Goal: Task Accomplishment & Management: Complete application form

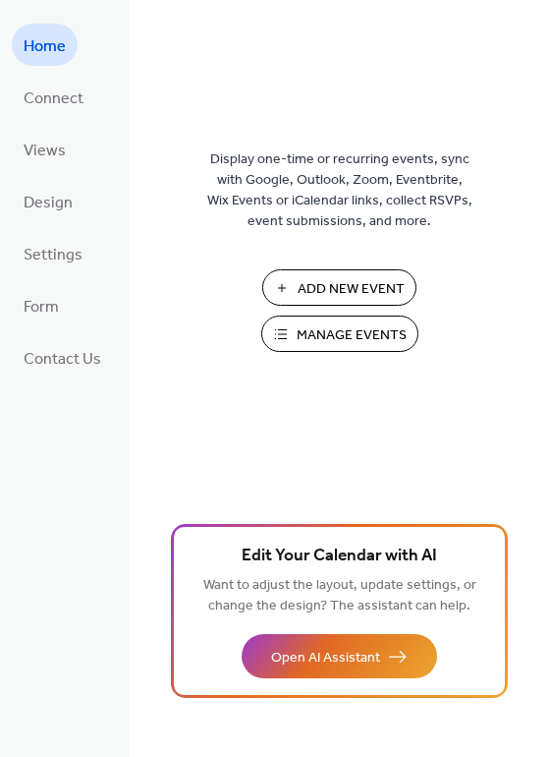
click at [304, 300] on span "Add New Event" at bounding box center [351, 289] width 107 height 21
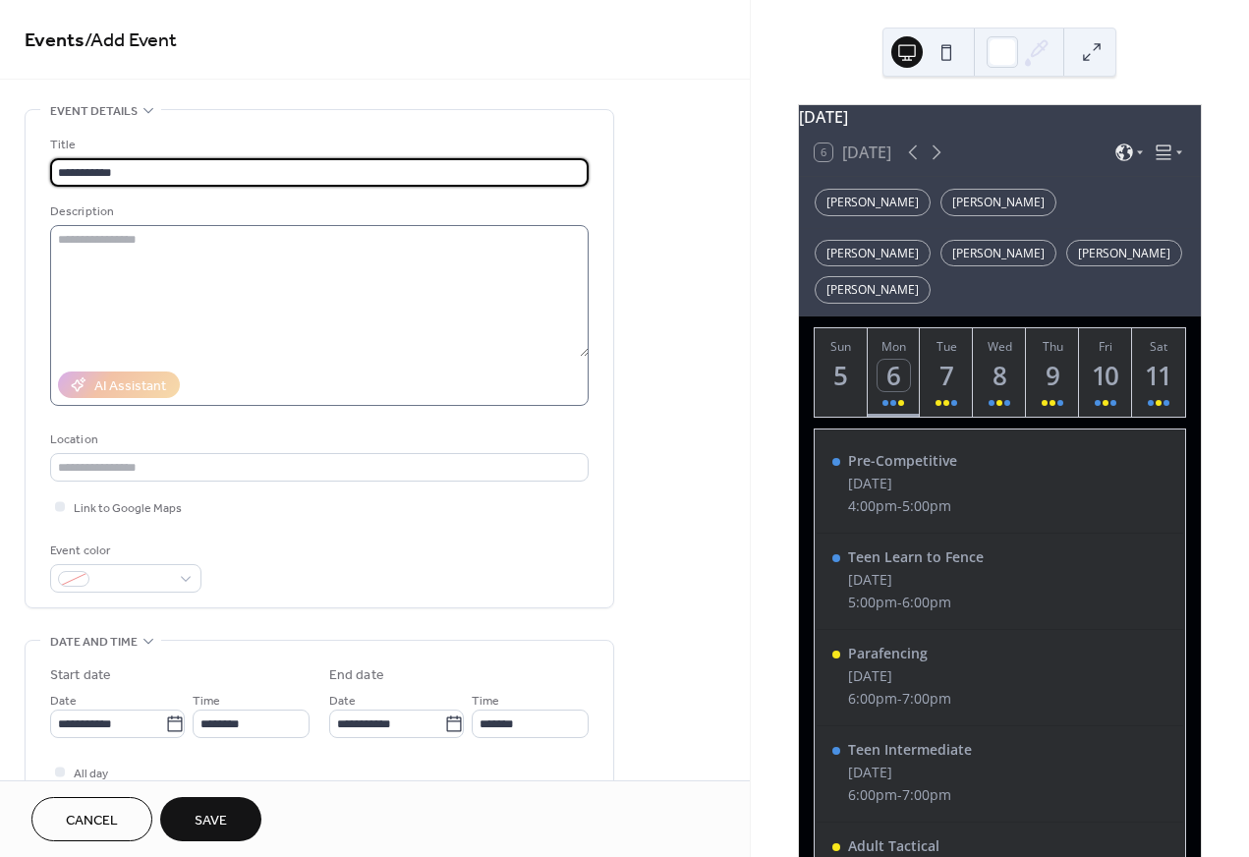
type input "**********"
click at [232, 280] on textarea at bounding box center [319, 291] width 539 height 132
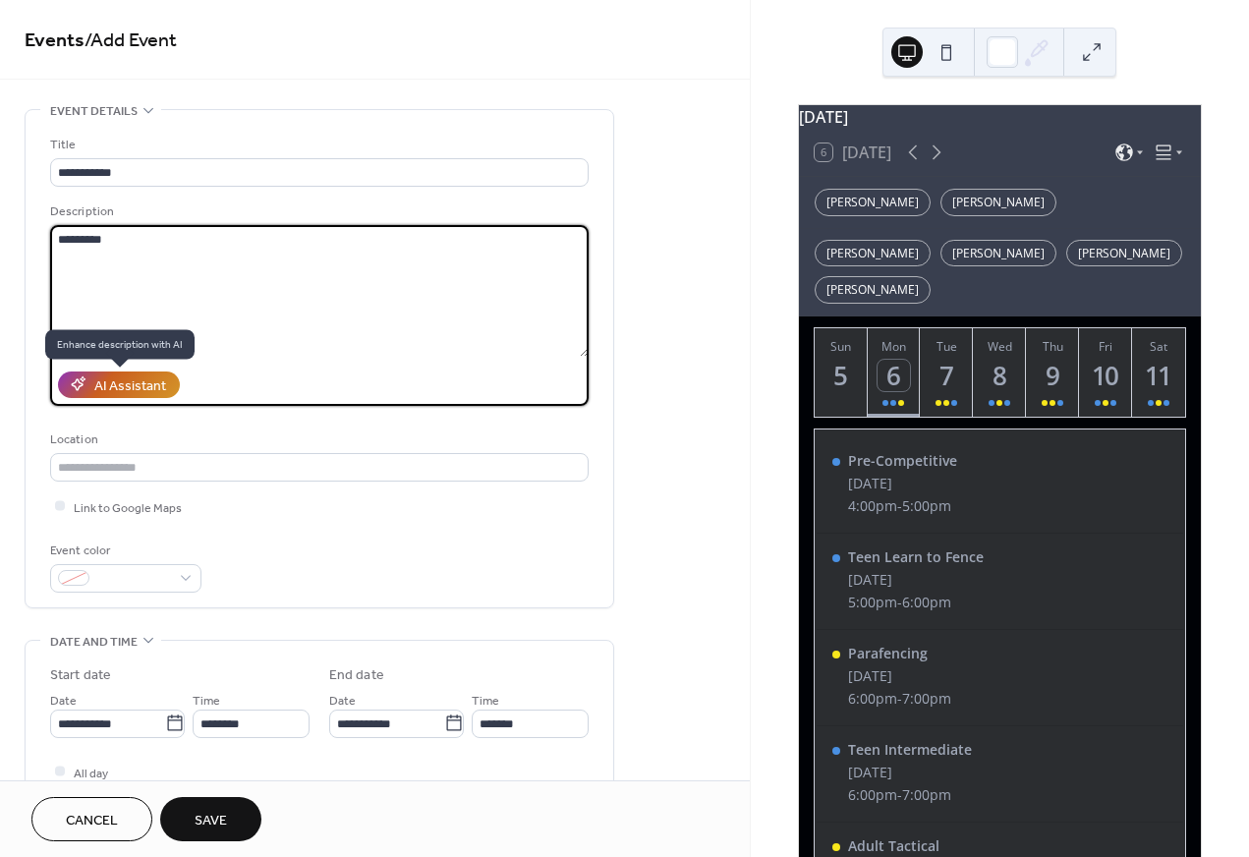
type textarea "*********"
click at [148, 385] on div "AI Assistant" at bounding box center [130, 385] width 72 height 21
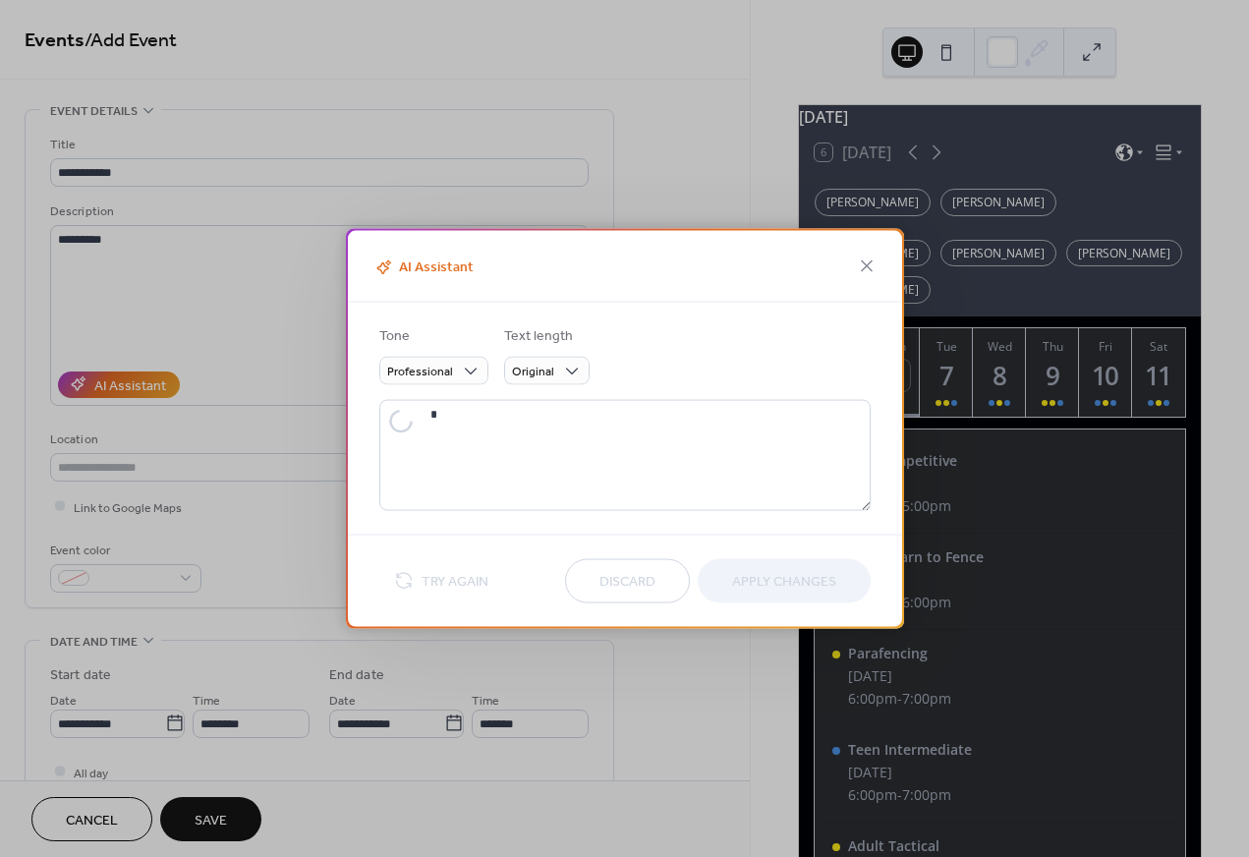
type textarea "**********"
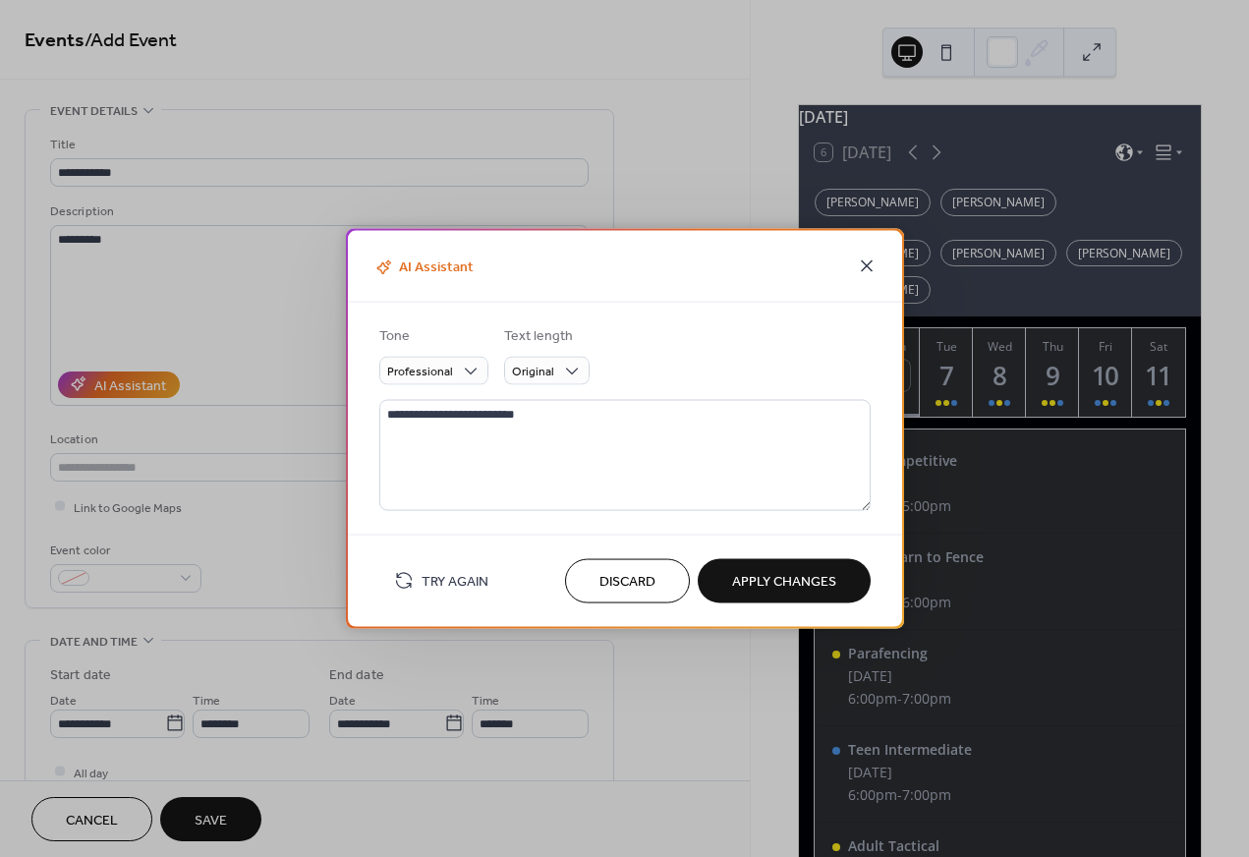
click at [875, 267] on icon at bounding box center [867, 267] width 24 height 24
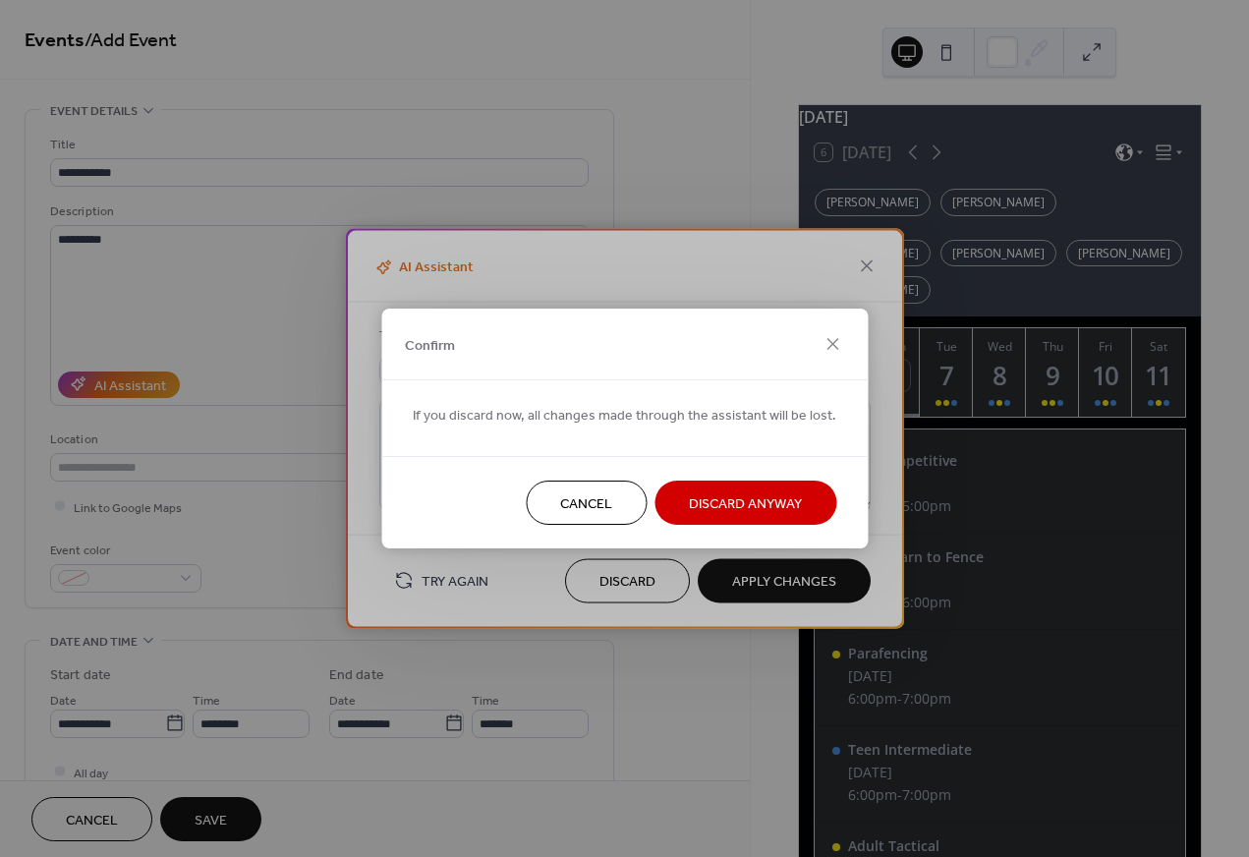
click at [791, 520] on button "Discard Anyway" at bounding box center [746, 503] width 182 height 44
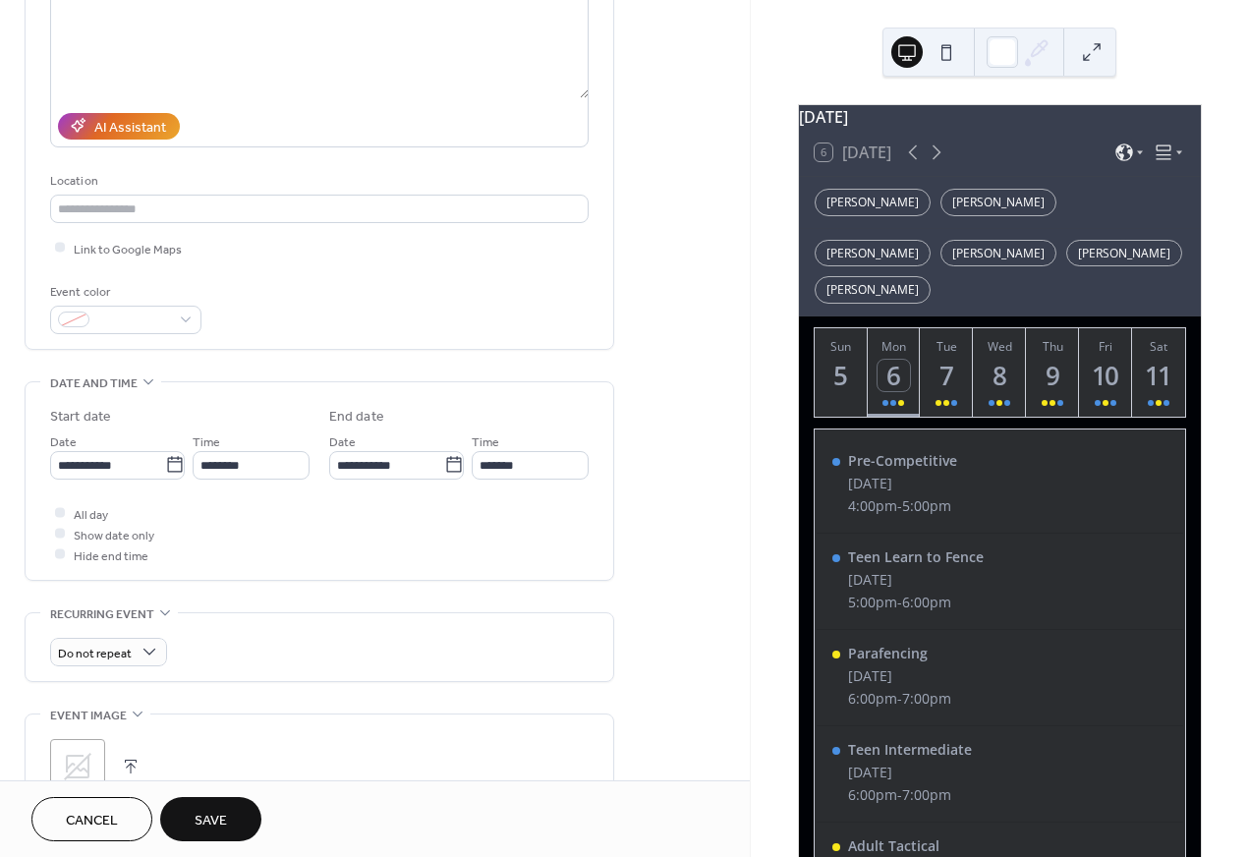
scroll to position [292, 0]
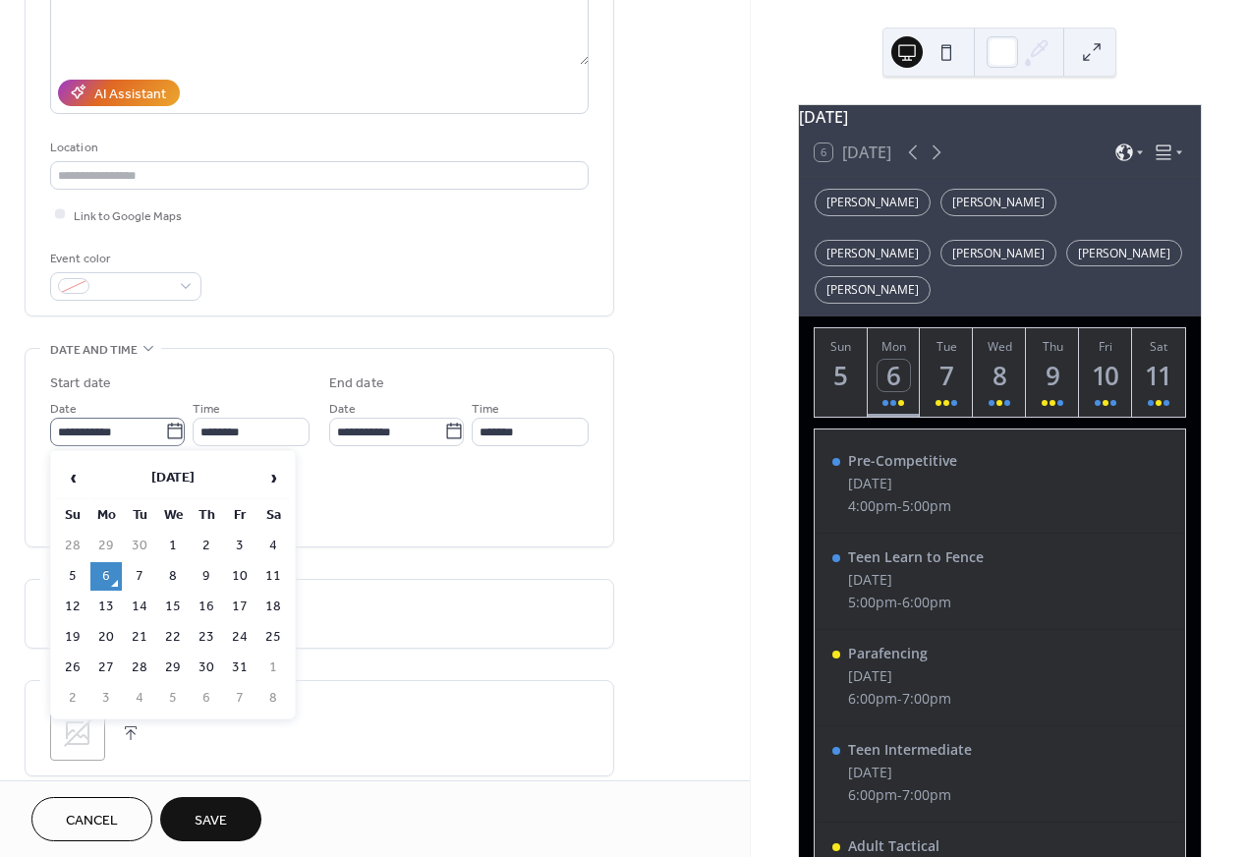
click at [167, 425] on icon at bounding box center [175, 432] width 20 height 20
click at [165, 425] on input "**********" at bounding box center [107, 432] width 115 height 29
click at [243, 654] on td "31" at bounding box center [239, 668] width 31 height 29
type input "**********"
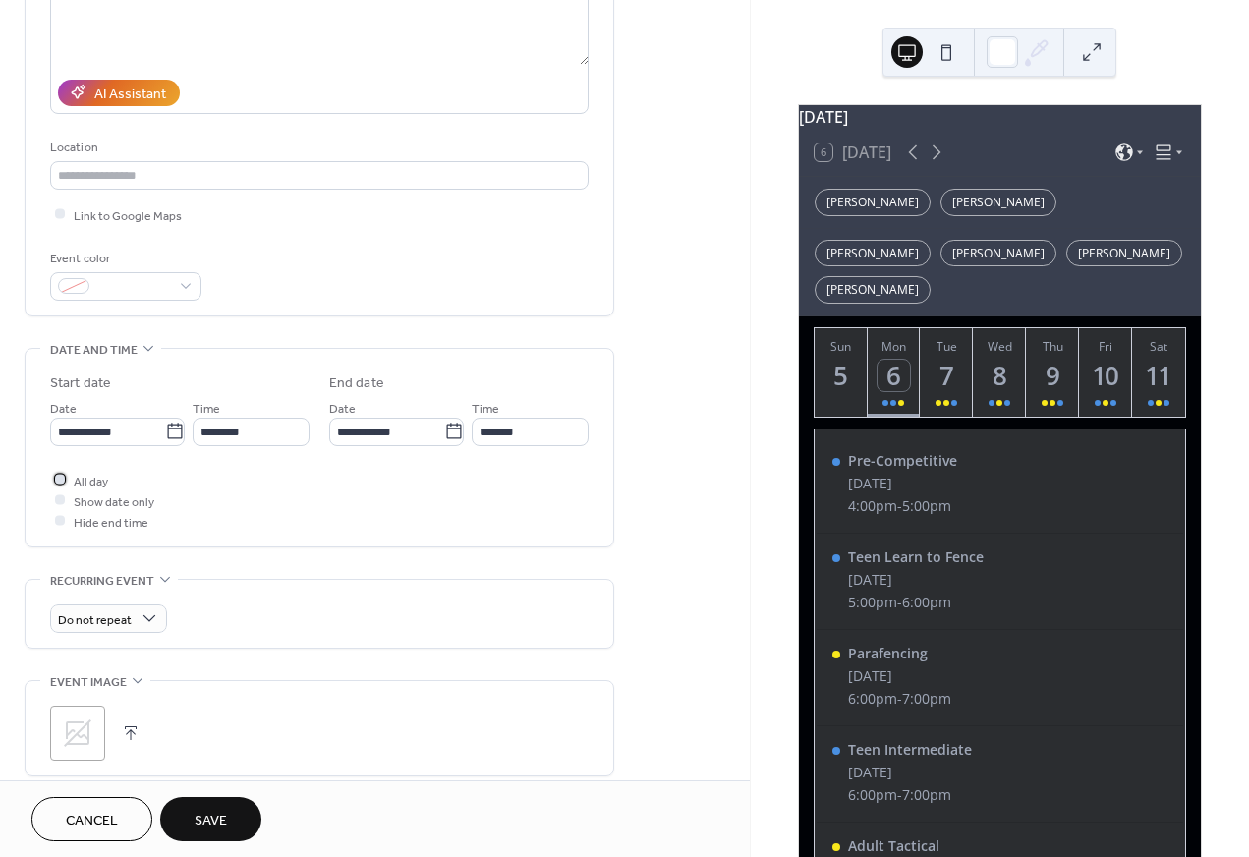
click at [69, 475] on div at bounding box center [60, 480] width 20 height 20
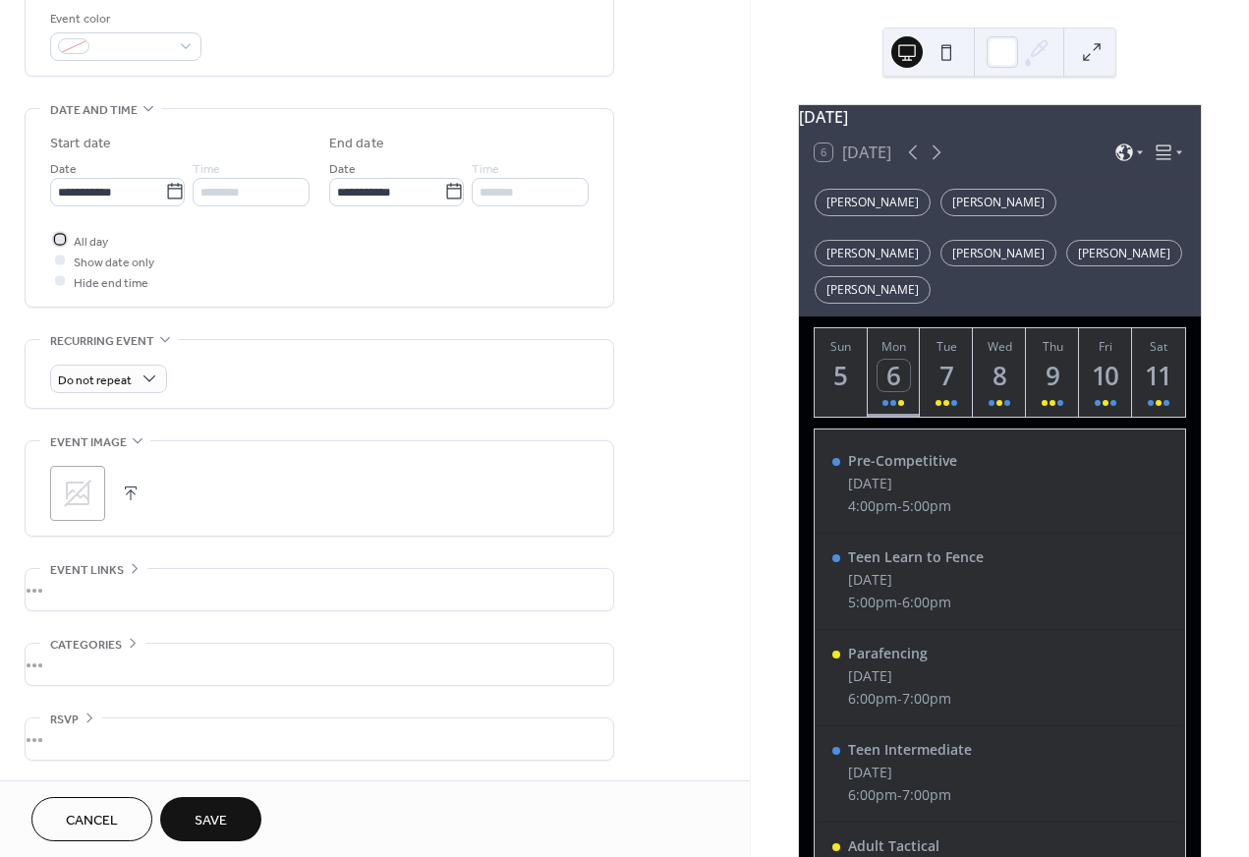
scroll to position [533, 0]
click at [218, 823] on span "Save" at bounding box center [211, 821] width 32 height 21
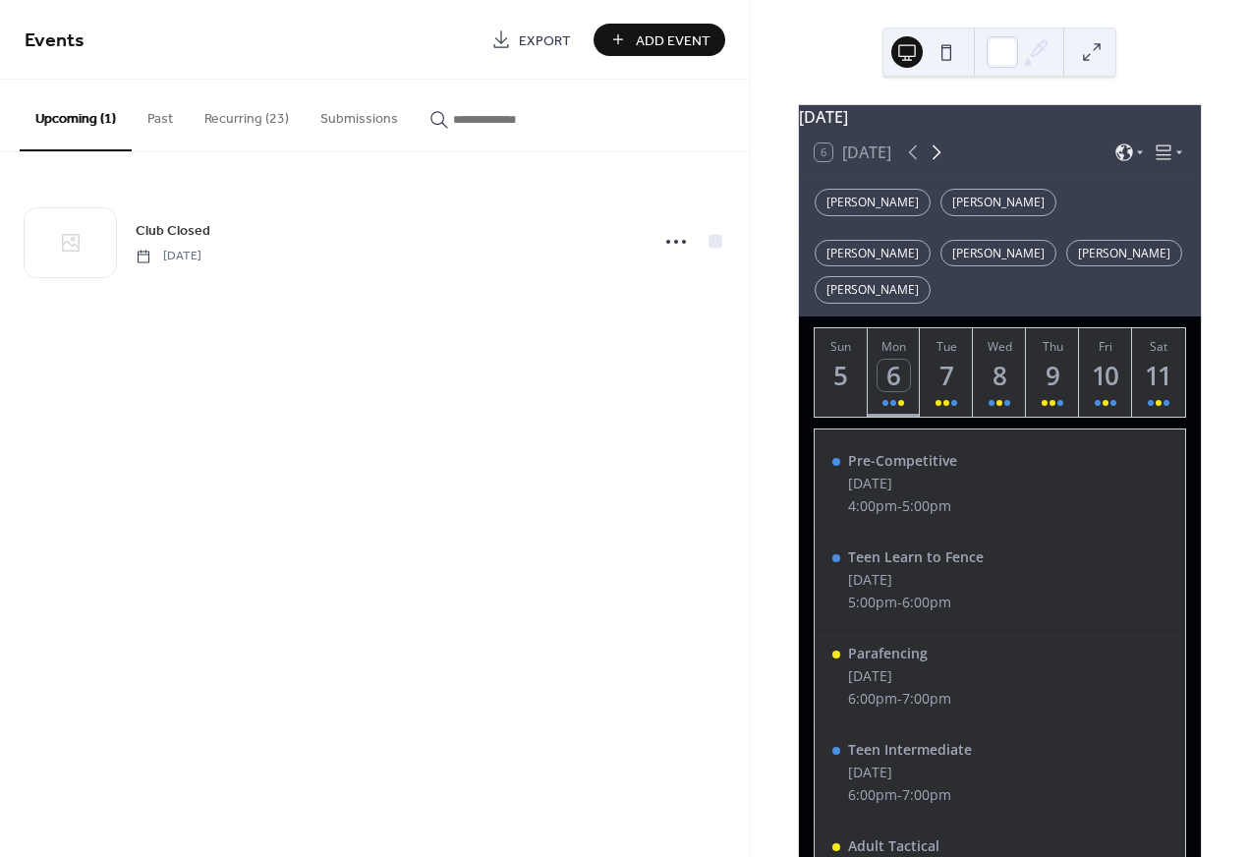
click at [943, 164] on icon at bounding box center [937, 153] width 24 height 24
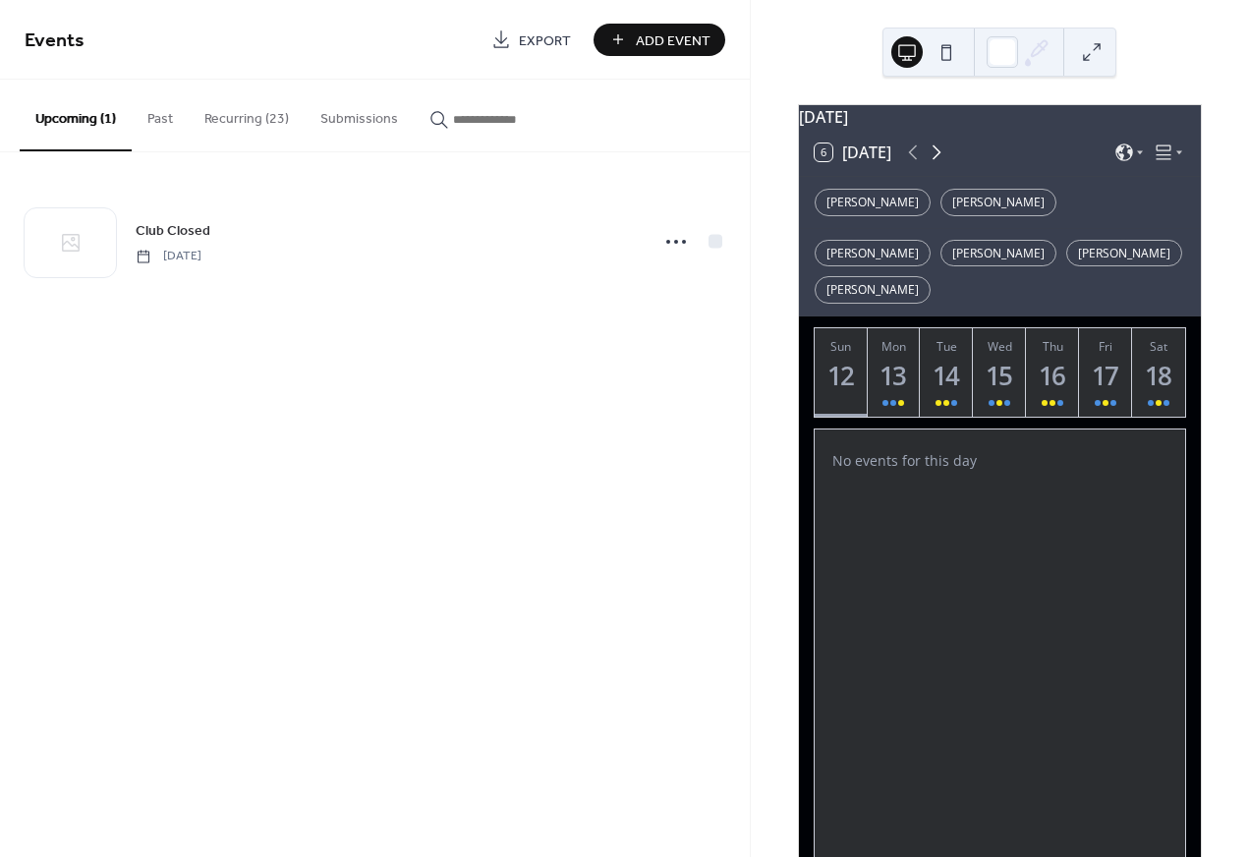
click at [943, 164] on icon at bounding box center [937, 153] width 24 height 24
click at [1108, 382] on div "31" at bounding box center [1106, 376] width 32 height 32
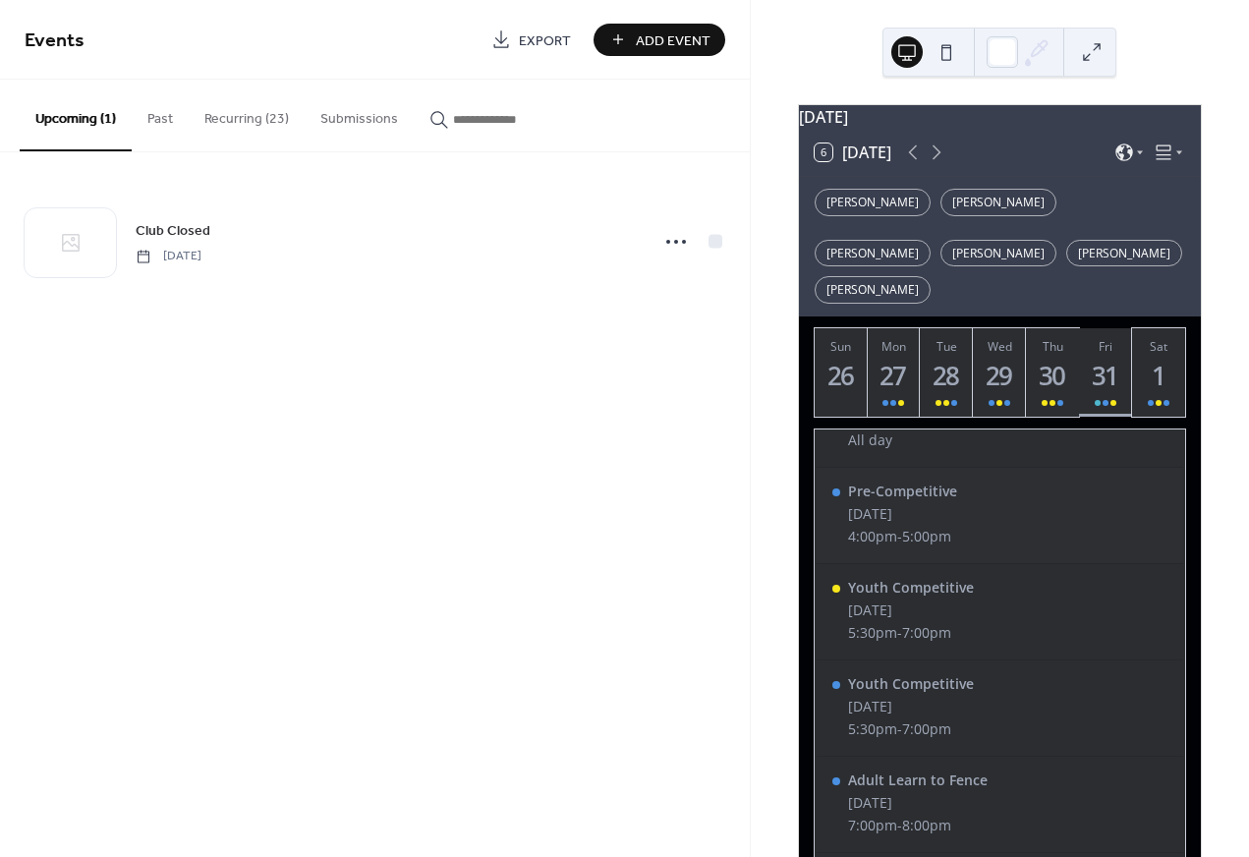
scroll to position [77, 0]
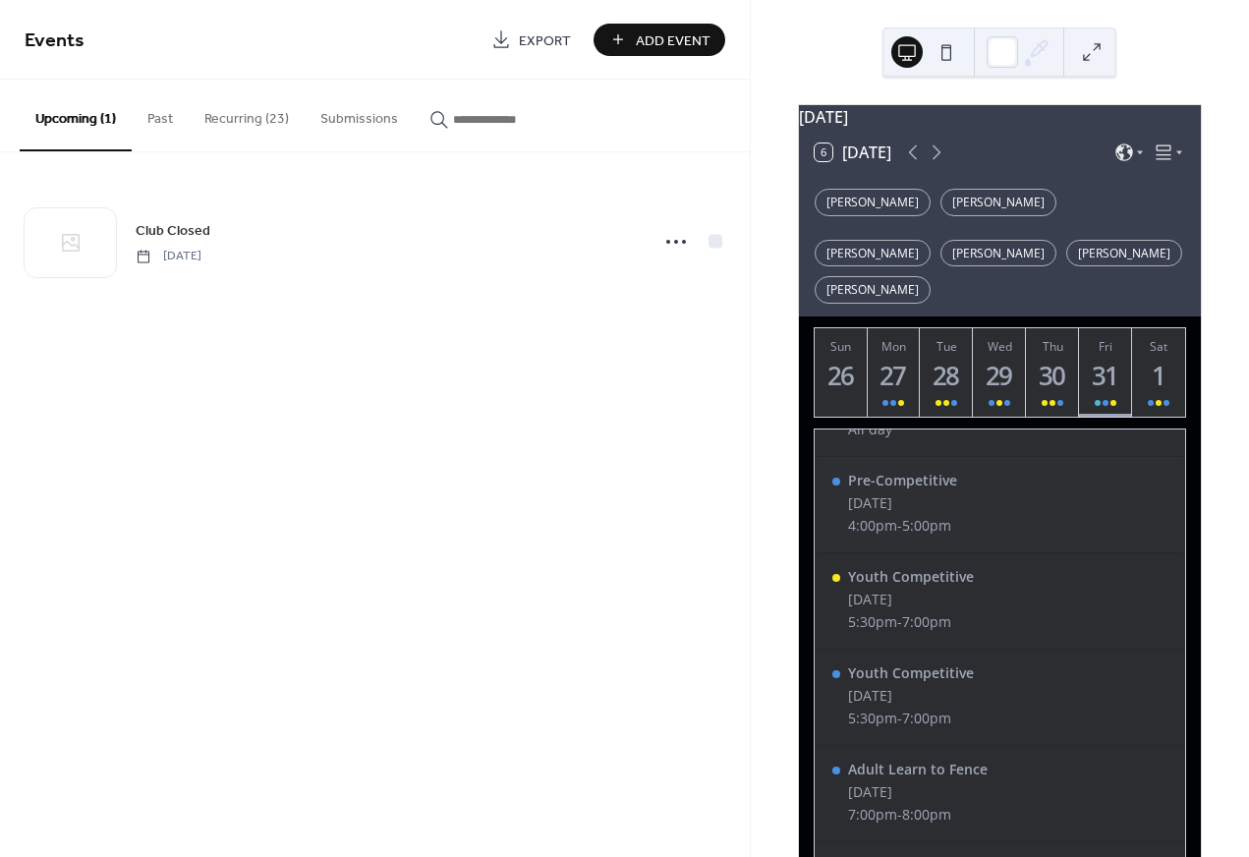
click at [873, 505] on div "Friday, October 31, 2025" at bounding box center [902, 502] width 109 height 19
click at [1046, 526] on div "Pre-Competitive Friday, October 31, 2025 4:00pm - 5:00pm" at bounding box center [1000, 505] width 366 height 96
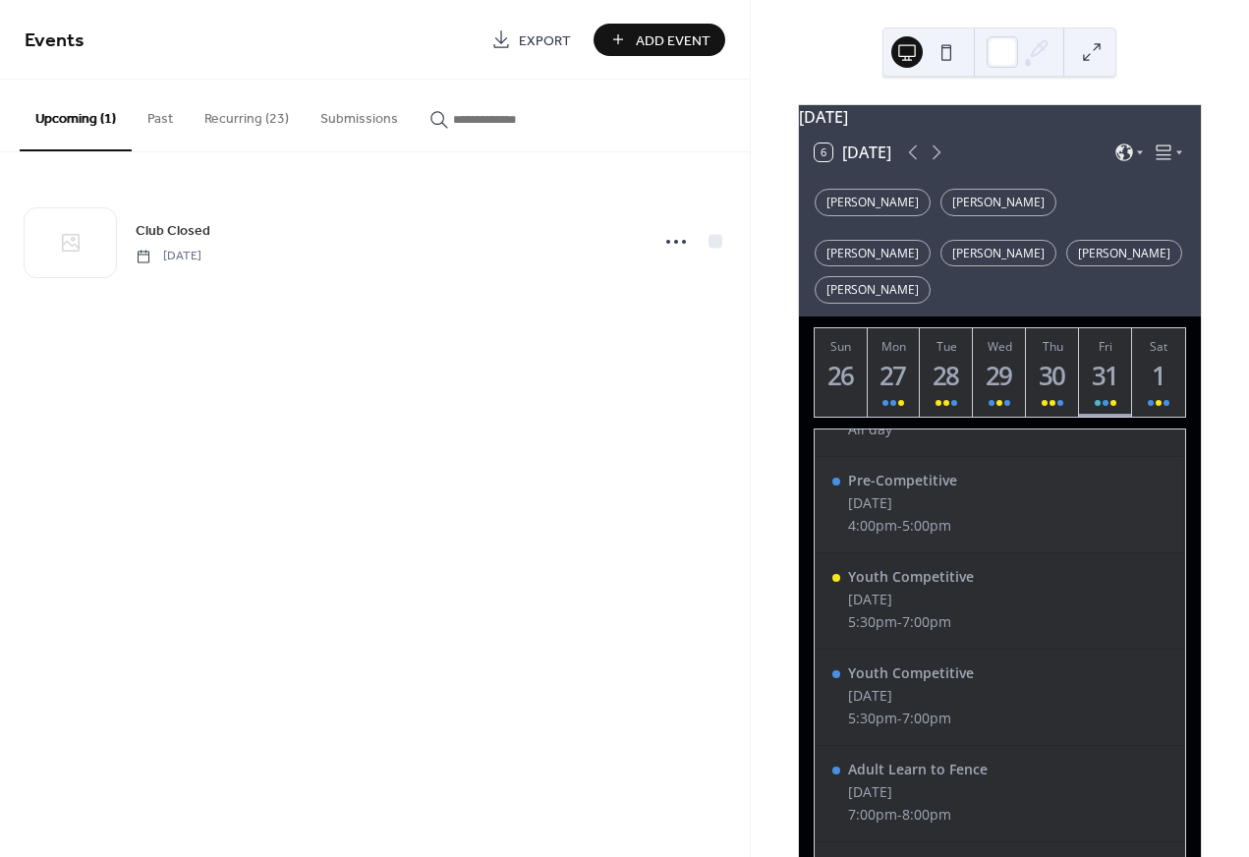
click at [1058, 521] on div "Pre-Competitive Friday, October 31, 2025 4:00pm - 5:00pm" at bounding box center [1000, 505] width 366 height 96
click at [1160, 522] on div "Pre-Competitive Friday, October 31, 2025 4:00pm - 5:00pm" at bounding box center [1000, 505] width 366 height 96
click at [1045, 521] on div "Pre-Competitive Friday, October 31, 2025 4:00pm - 5:00pm" at bounding box center [1000, 505] width 366 height 96
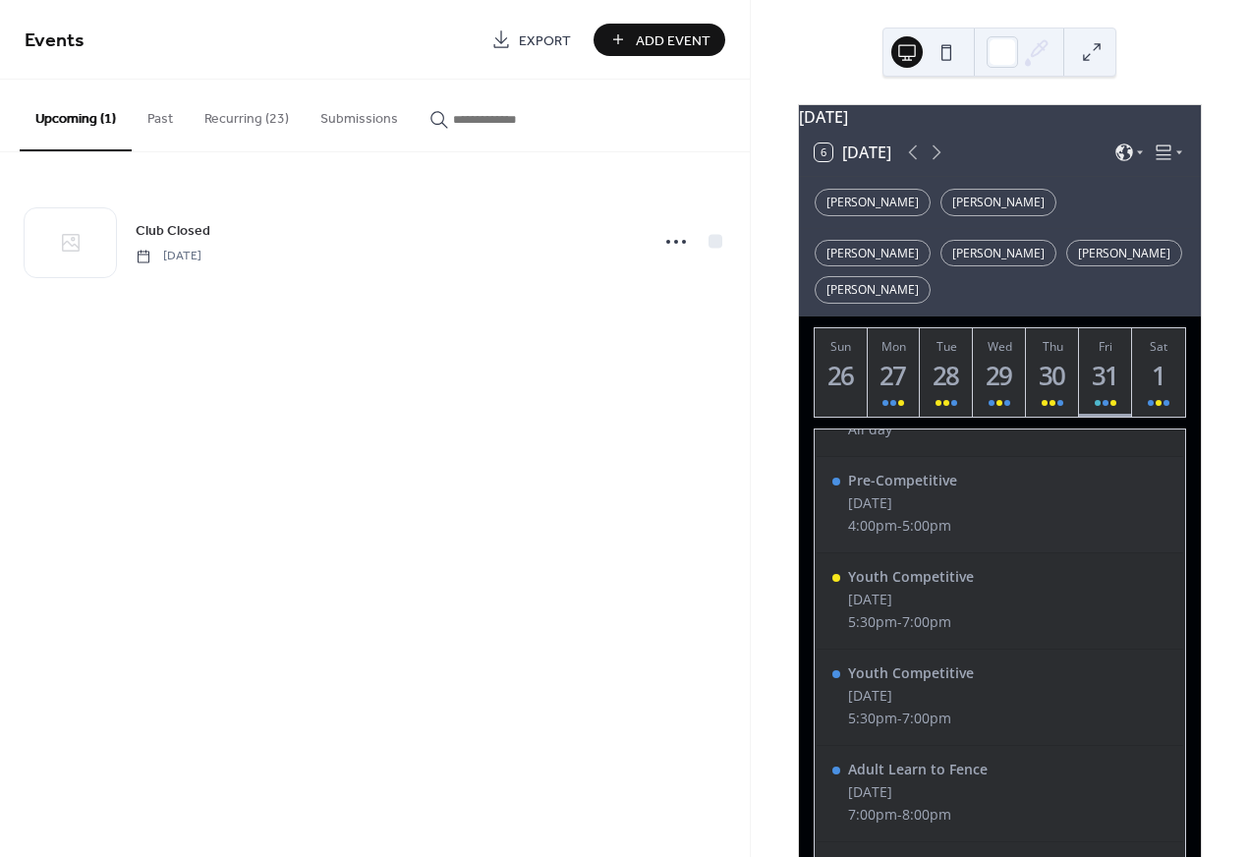
click at [1045, 521] on div "Pre-Competitive Friday, October 31, 2025 4:00pm - 5:00pm" at bounding box center [1000, 505] width 366 height 96
click at [285, 118] on button "Recurring (23)" at bounding box center [247, 115] width 116 height 70
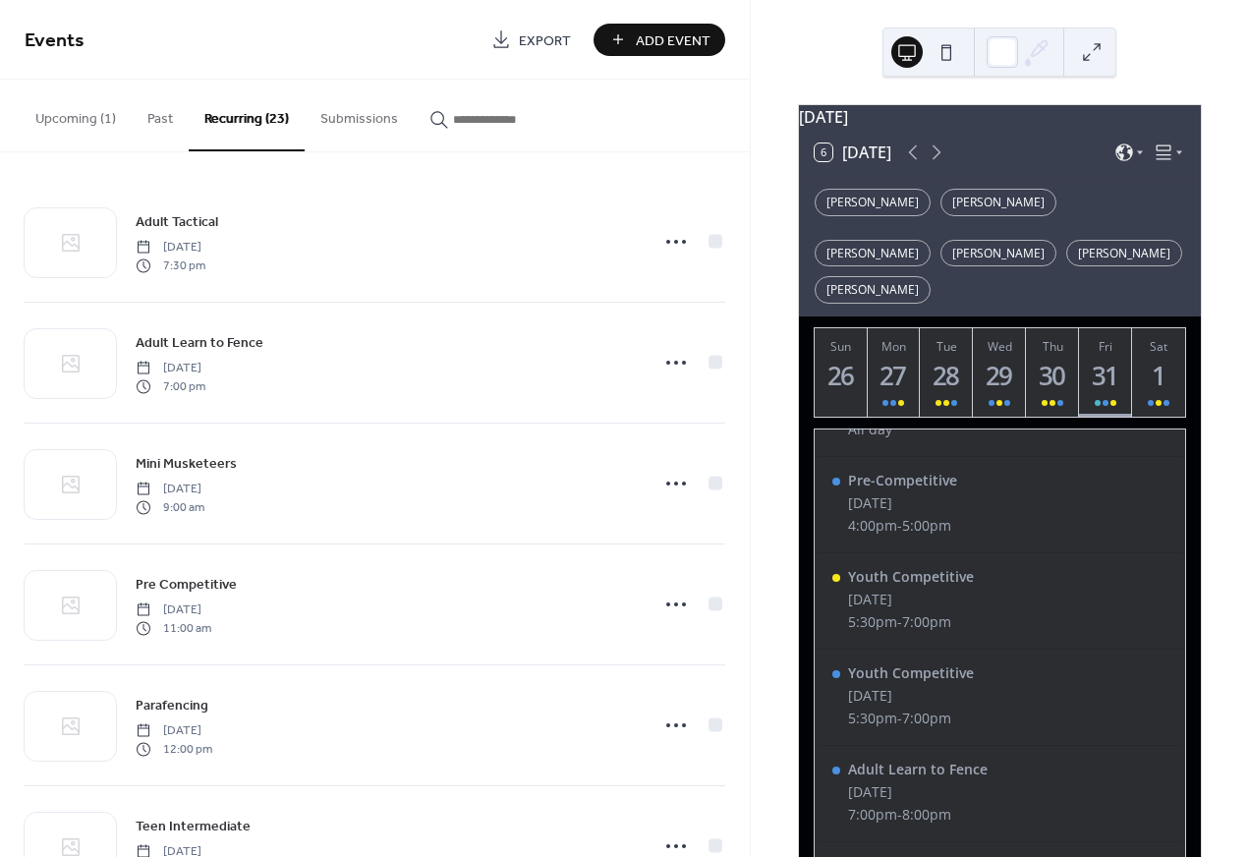
click at [96, 130] on button "Upcoming (1)" at bounding box center [76, 115] width 112 height 70
